Goal: Task Accomplishment & Management: Complete application form

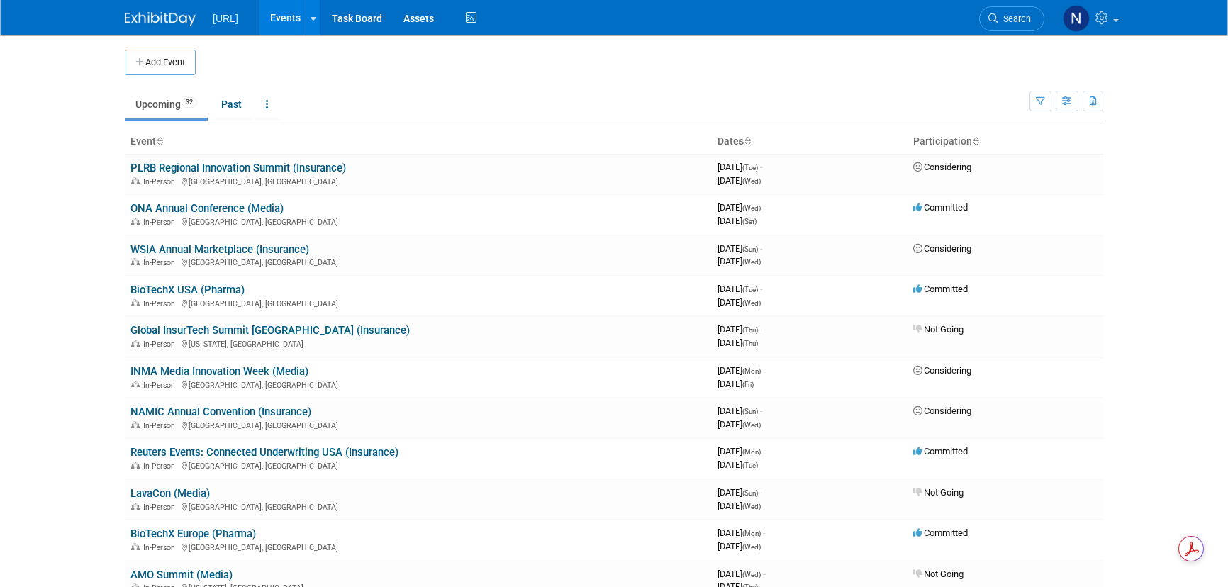
click at [147, 57] on button "Add Event" at bounding box center [160, 63] width 71 height 26
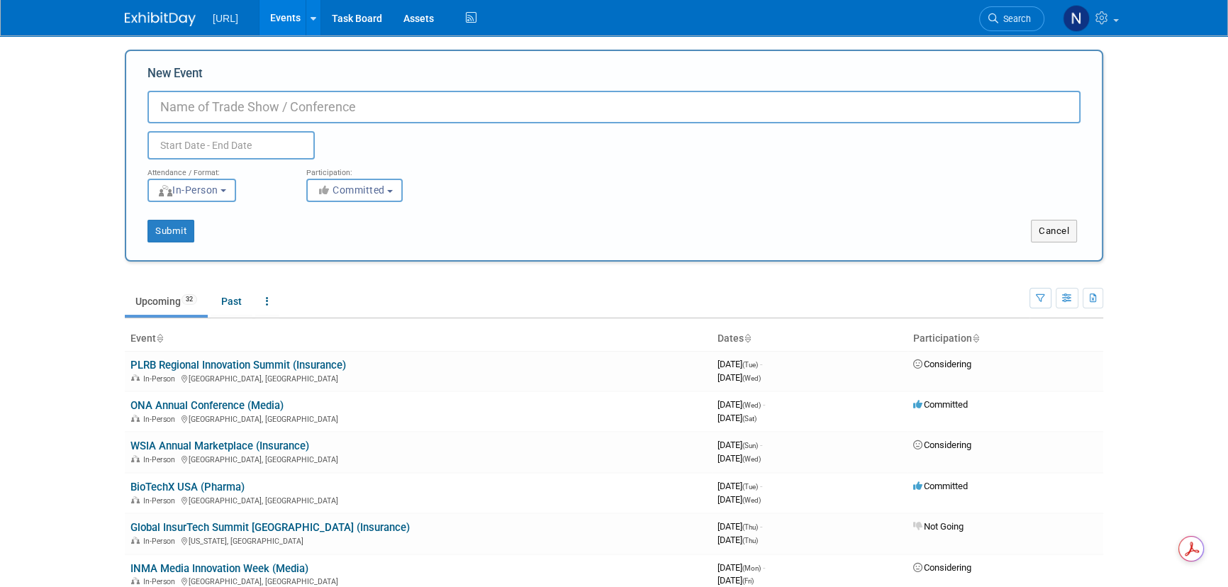
paste input "Property Insurance Report National Conference"
type input "Property Insurance Report National Conference"
click at [267, 145] on input "text" at bounding box center [230, 145] width 167 height 28
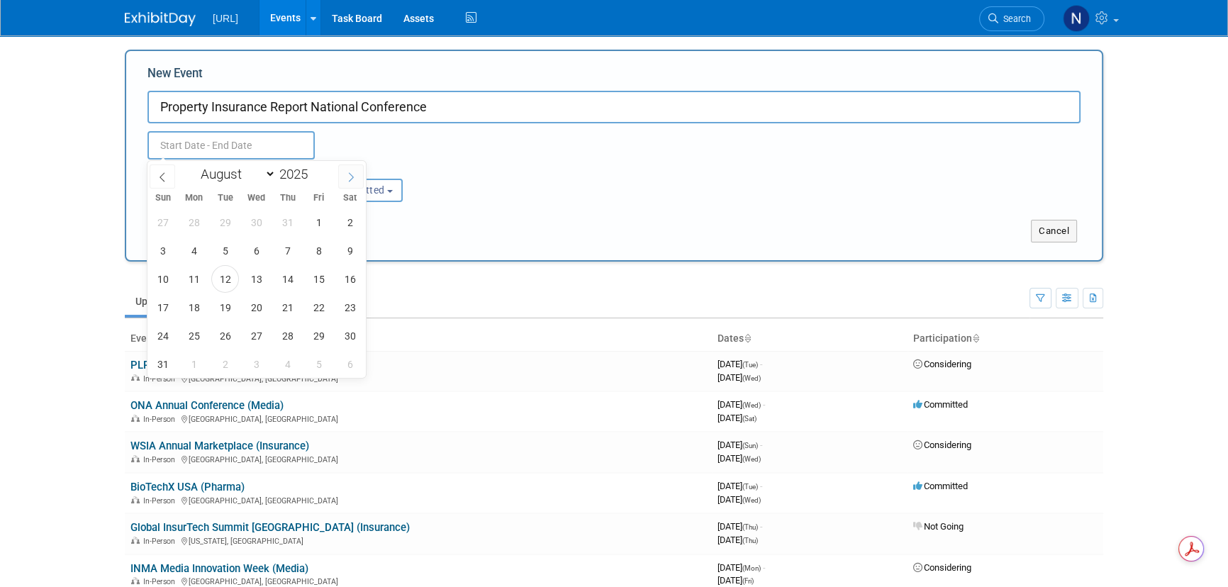
click at [347, 176] on icon at bounding box center [351, 177] width 10 height 10
select select "10"
click at [167, 277] on span "9" at bounding box center [163, 279] width 28 height 28
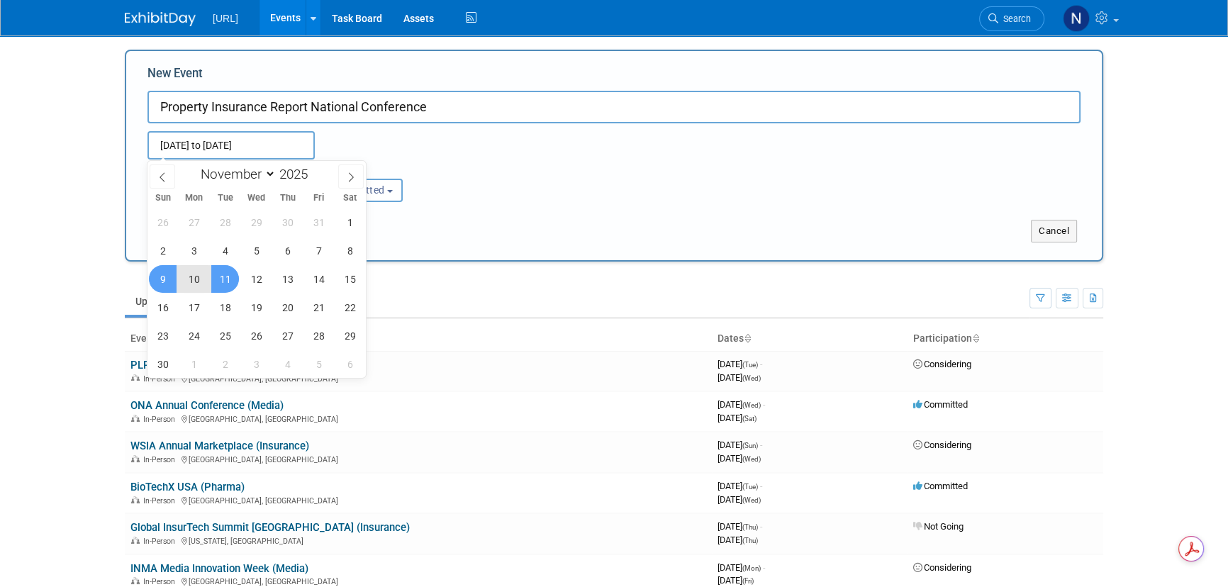
click at [220, 277] on span "11" at bounding box center [225, 279] width 28 height 28
type input "Nov 9, 2025 to Nov 11, 2025"
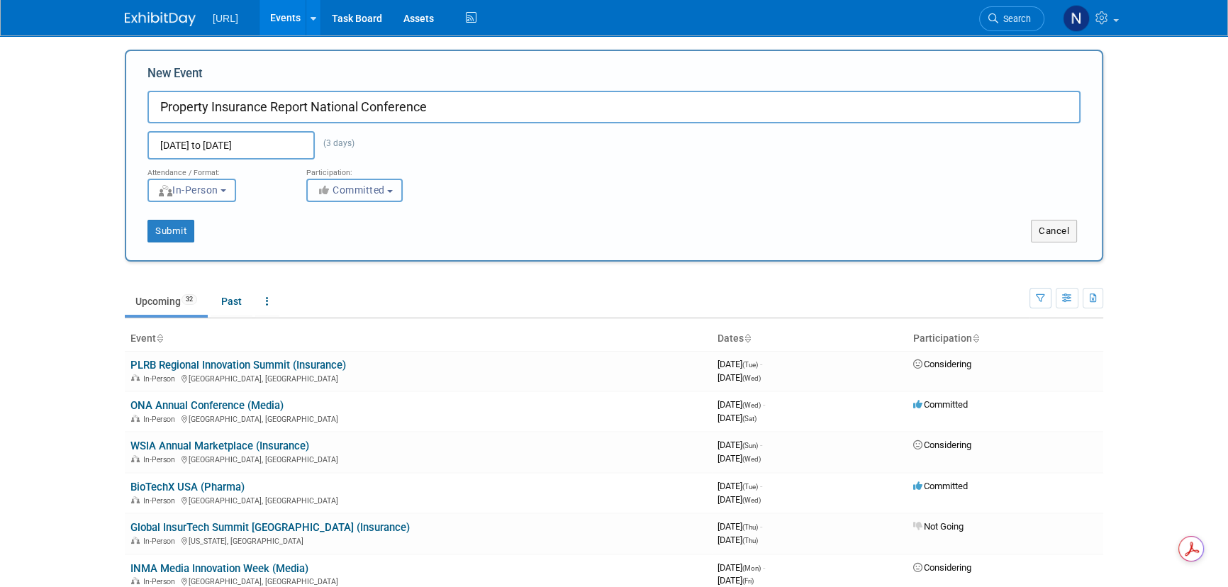
click at [384, 191] on span "Committed" at bounding box center [350, 189] width 69 height 11
click at [345, 251] on label "Considering" at bounding box center [361, 244] width 94 height 18
click at [320, 249] on input "Considering" at bounding box center [315, 244] width 9 height 9
select select "2"
click at [179, 230] on button "Submit" at bounding box center [170, 231] width 47 height 23
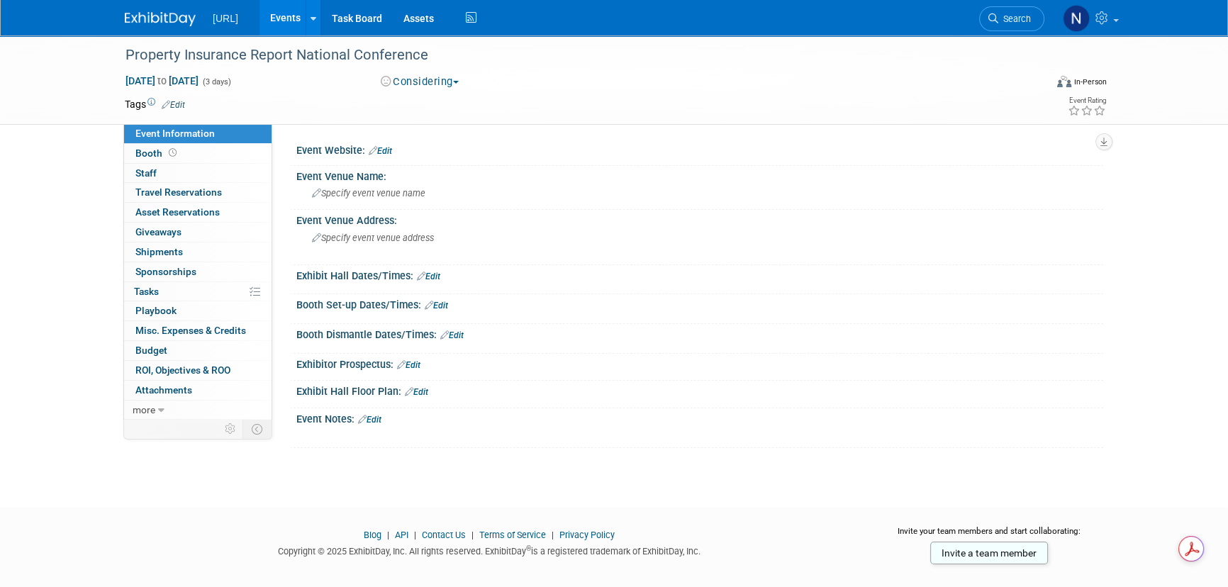
click at [383, 152] on link "Edit" at bounding box center [380, 151] width 23 height 10
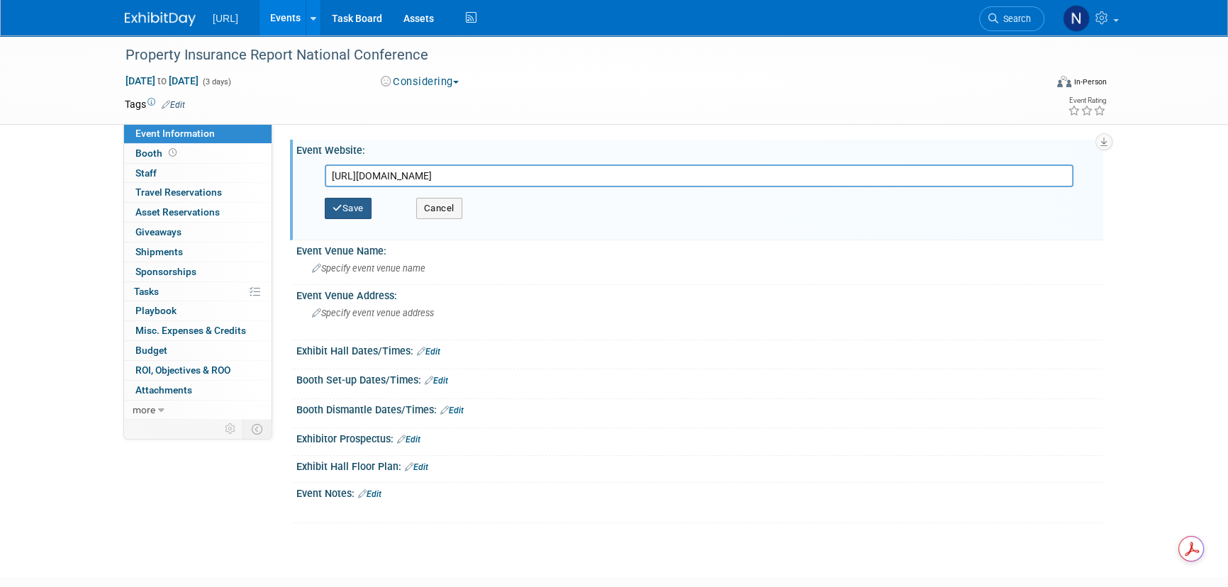
type input "https://riskinformation.com/property-conference"
click at [364, 209] on button "Save" at bounding box center [348, 208] width 47 height 21
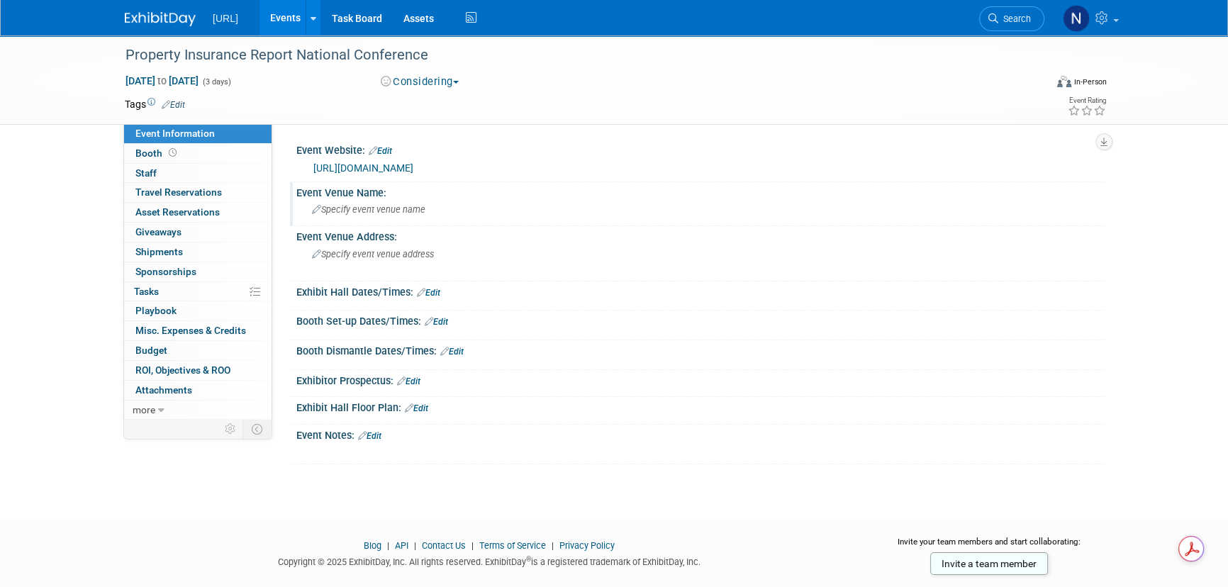
click at [401, 206] on span "Specify event venue name" at bounding box center [368, 209] width 113 height 11
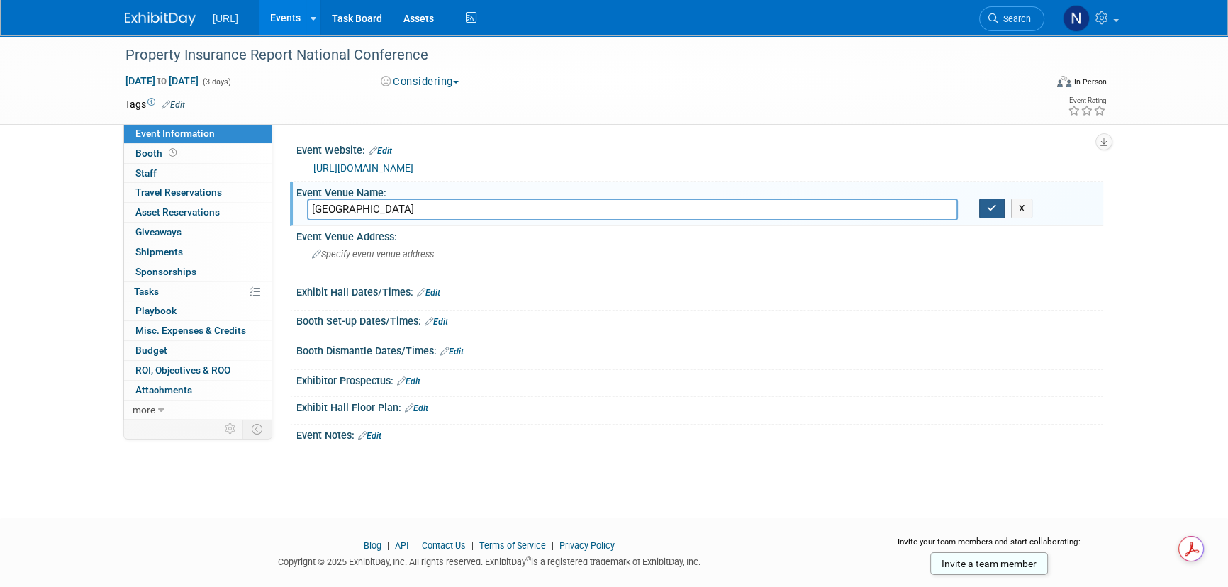
type input "Waldorf Astoria Monarch Beach Resort"
click at [985, 210] on button "button" at bounding box center [992, 209] width 26 height 20
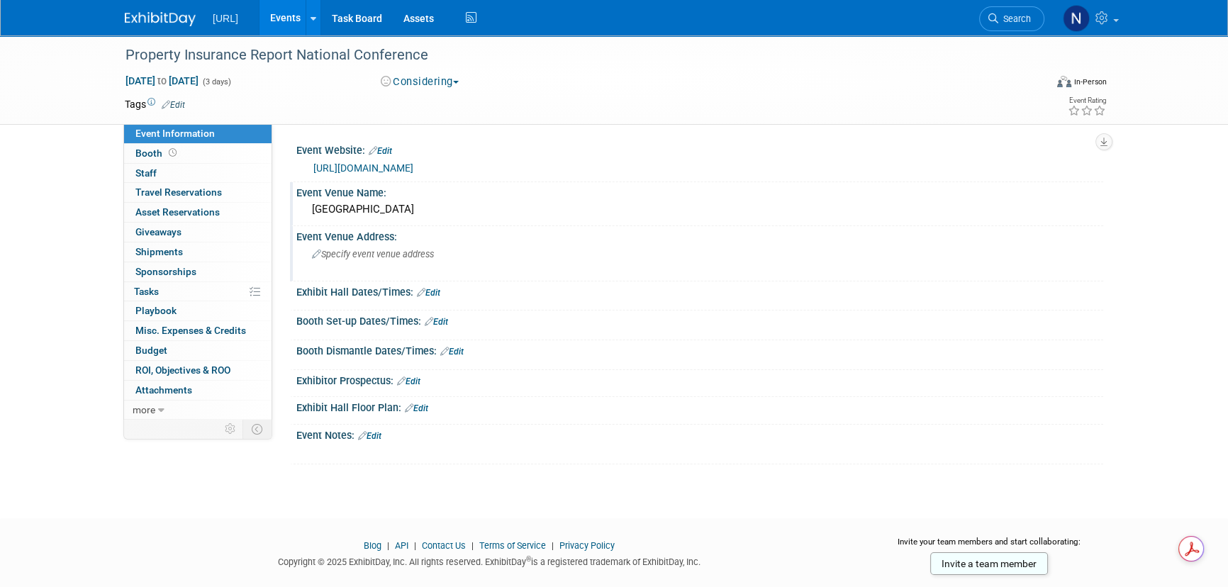
click at [379, 254] on span "Specify event venue address" at bounding box center [373, 254] width 122 height 11
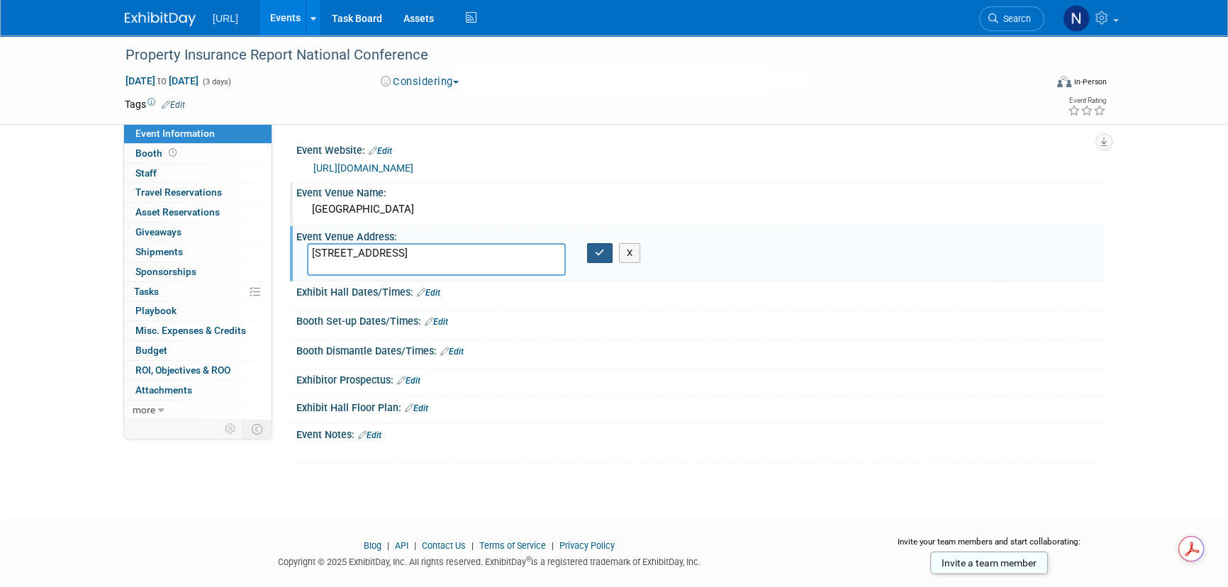
type textarea "1 Monarch Beach Resort N, Dana Point, CA 92629"
click at [592, 253] on button "button" at bounding box center [600, 253] width 26 height 20
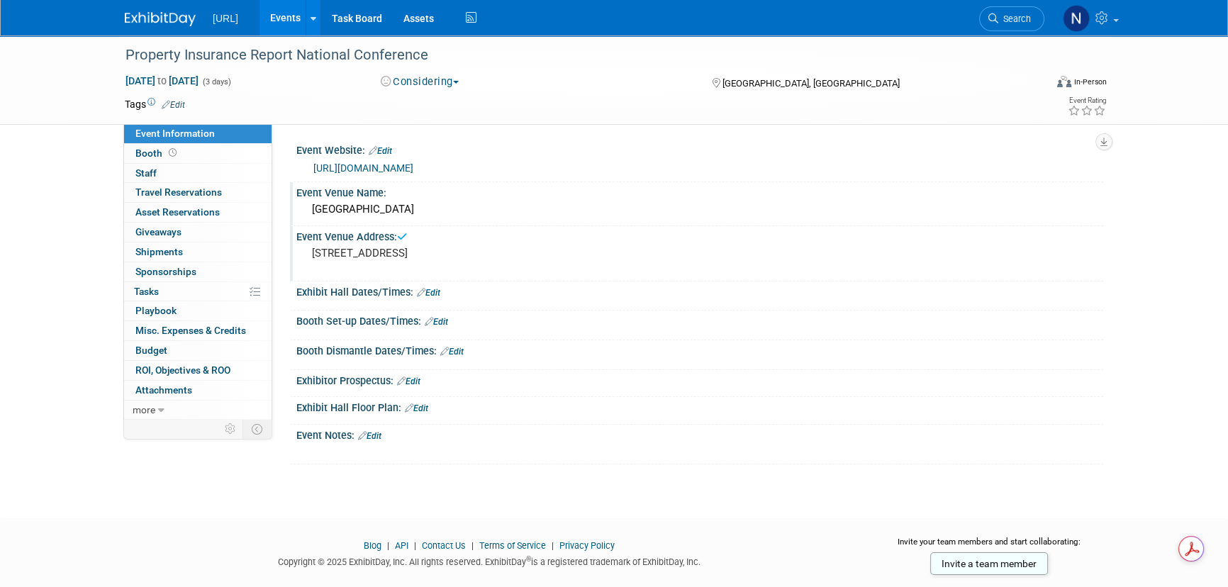
click at [284, 9] on link "Events" at bounding box center [286, 17] width 52 height 35
